Goal: Information Seeking & Learning: Check status

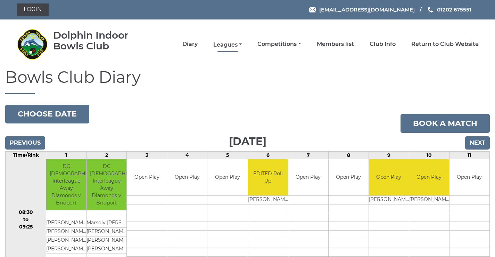
click at [232, 43] on link "Leagues" at bounding box center [227, 45] width 28 height 8
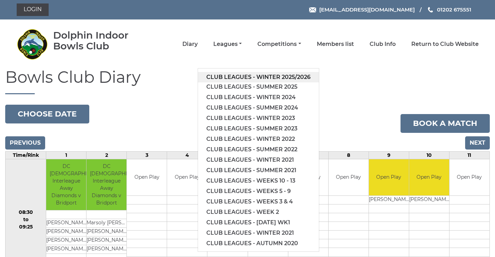
click at [227, 77] on link "Club leagues - Winter 2025/2026" at bounding box center [258, 77] width 121 height 10
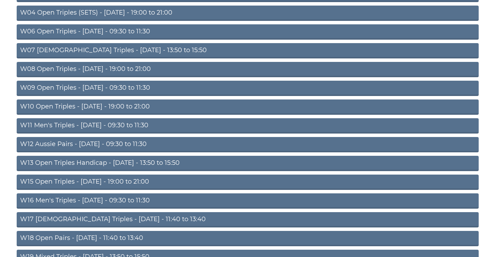
scroll to position [224, 0]
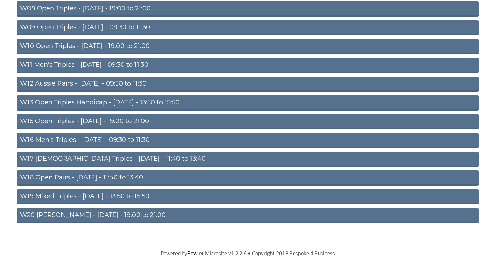
click at [124, 139] on link "W16 Men's Triples - [DATE] - 09:30 to 11:30" at bounding box center [248, 140] width 462 height 15
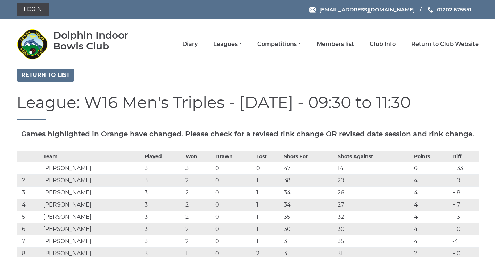
scroll to position [81, 0]
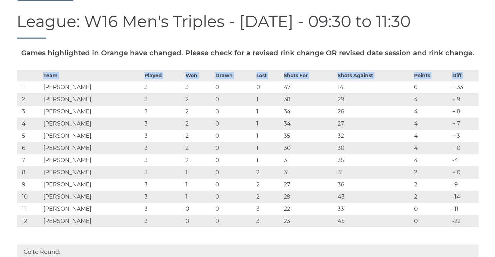
drag, startPoint x: 20, startPoint y: 101, endPoint x: 488, endPoint y: 235, distance: 486.9
copy table "Team Played Won Drawn Lost Shots For Shots Against Points Diff"
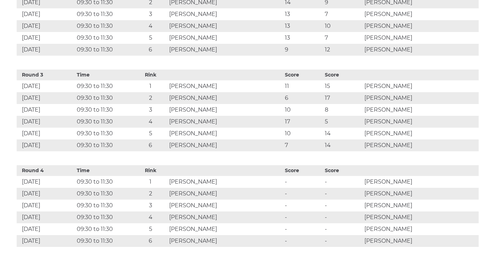
scroll to position [567, 0]
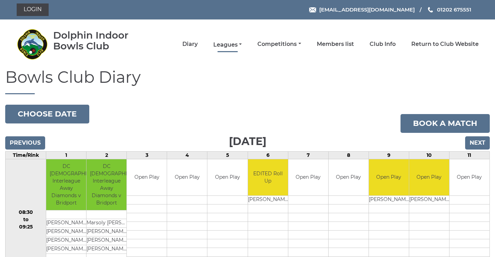
click at [240, 43] on link "Leagues" at bounding box center [227, 45] width 28 height 8
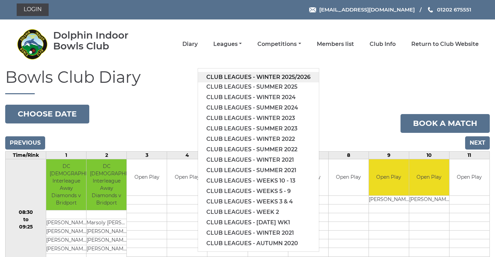
click at [240, 77] on link "Club leagues - Winter 2025/2026" at bounding box center [258, 77] width 121 height 10
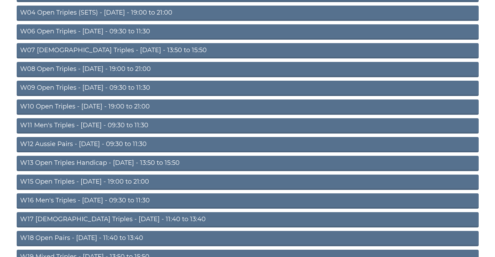
scroll to position [224, 0]
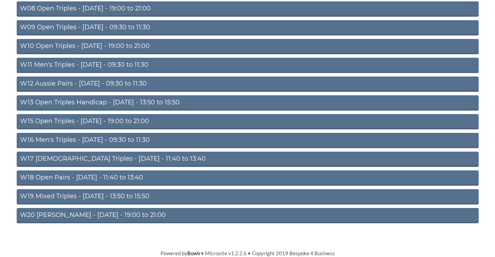
click at [129, 80] on link "W12 Aussie Pairs - Thursday - 09:30 to 11:30" at bounding box center [248, 83] width 462 height 15
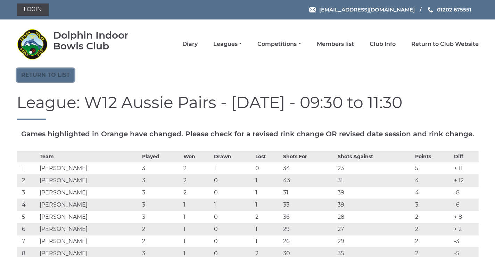
click at [74, 77] on link "Return to list" at bounding box center [46, 74] width 58 height 13
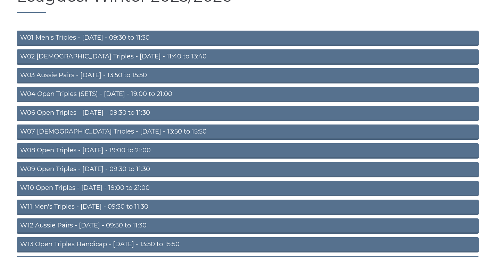
scroll to position [162, 0]
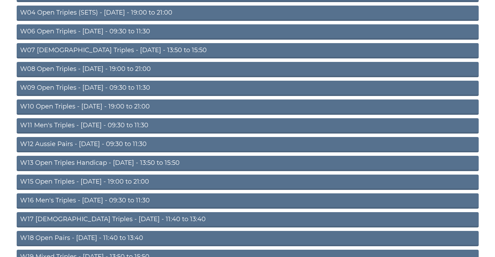
click at [111, 198] on link "W16 Men's Triples - [DATE] - 09:30 to 11:30" at bounding box center [248, 200] width 462 height 15
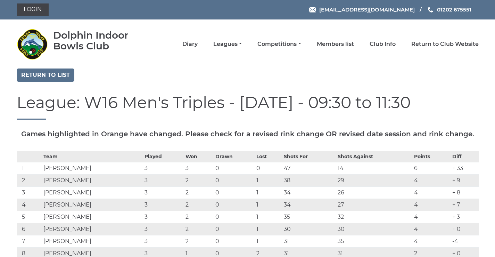
click at [242, 44] on li "Competitions Club competitions - Winter 2025/2026 Club competitions - Summer 20…" at bounding box center [271, 44] width 59 height 15
click at [240, 43] on link "Leagues" at bounding box center [227, 45] width 28 height 8
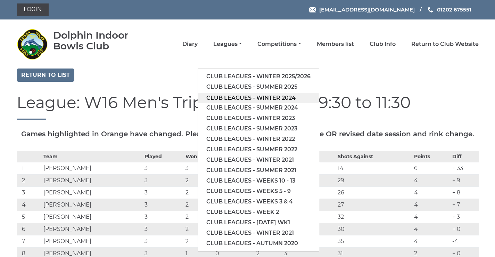
click at [228, 101] on link "Club leagues - Winter 2024" at bounding box center [258, 98] width 121 height 10
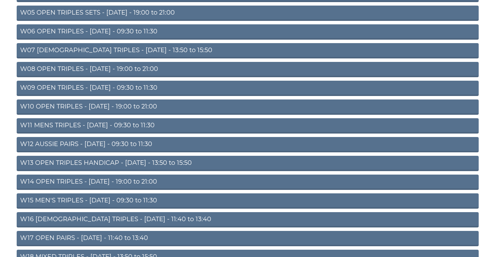
scroll to position [224, 0]
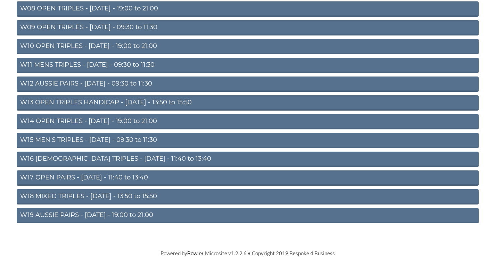
click at [114, 137] on link "W15 MEN'S TRIPLES - [DATE] - 09:30 to 11:30" at bounding box center [248, 140] width 462 height 15
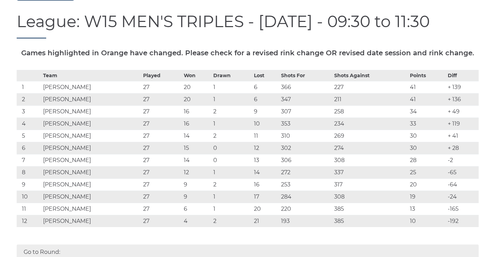
scroll to position [162, 0]
